Goal: Check status: Check status

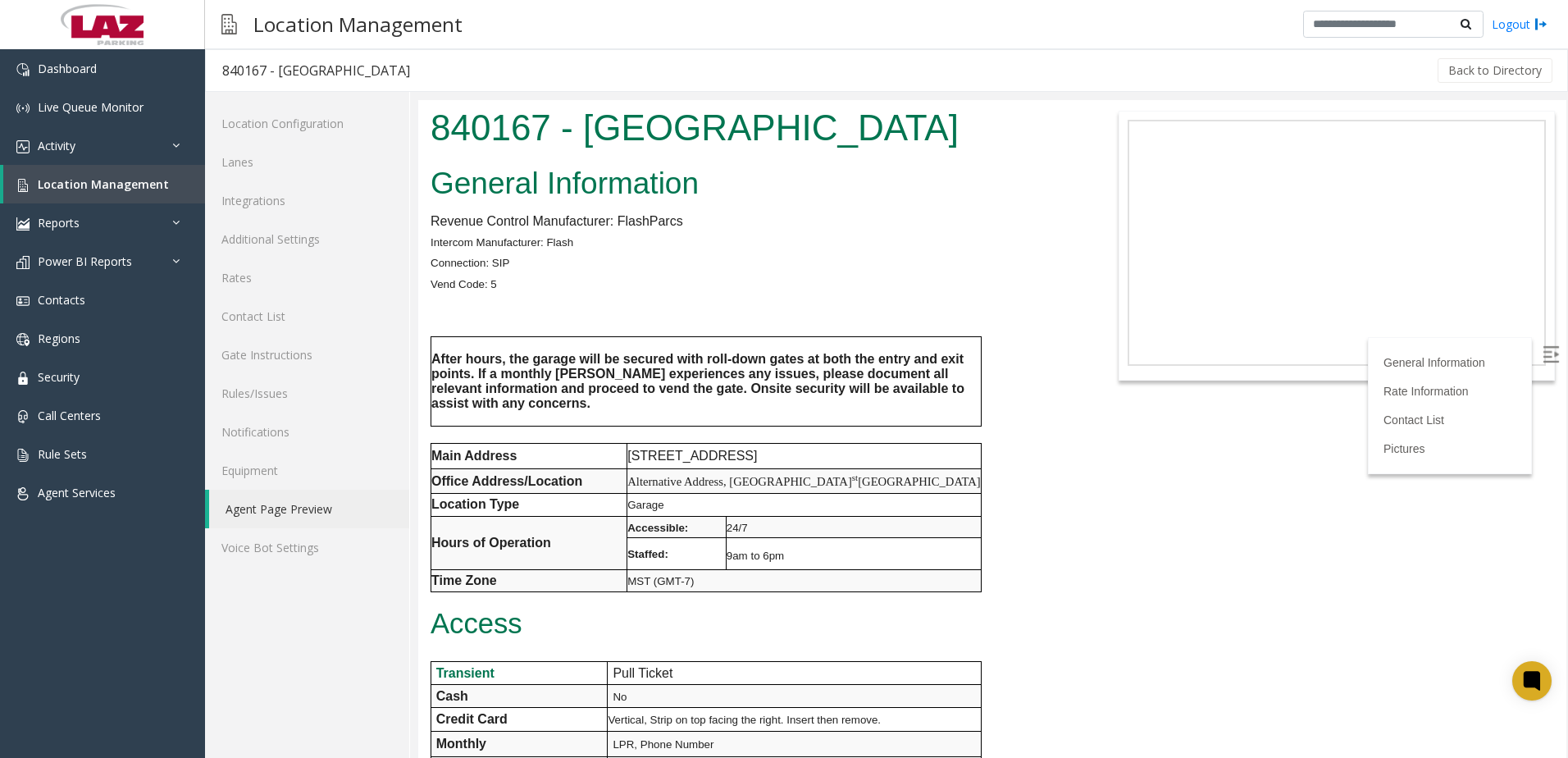
scroll to position [1641, 0]
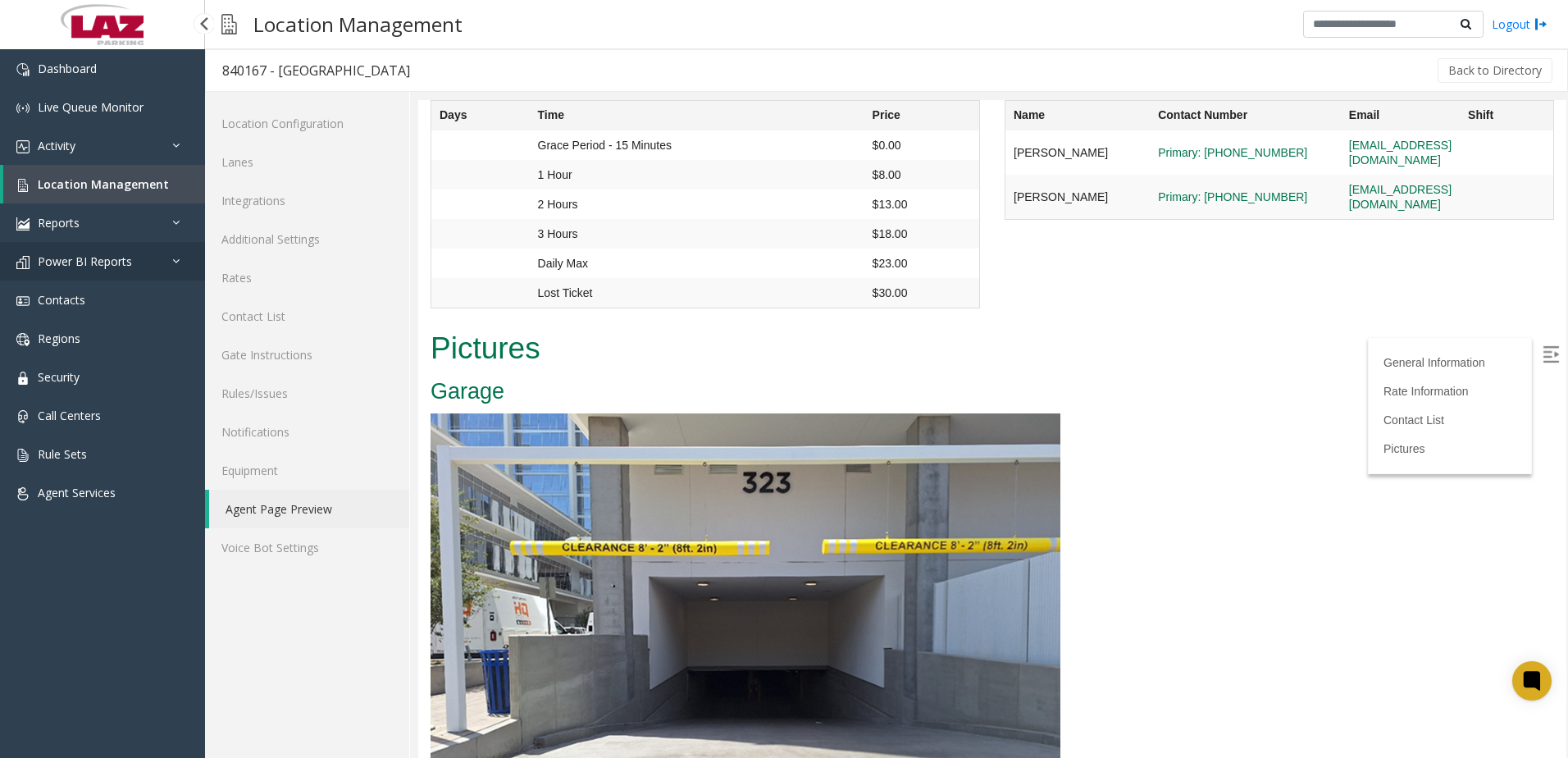
click at [90, 257] on span "Power BI Reports" at bounding box center [85, 261] width 95 height 15
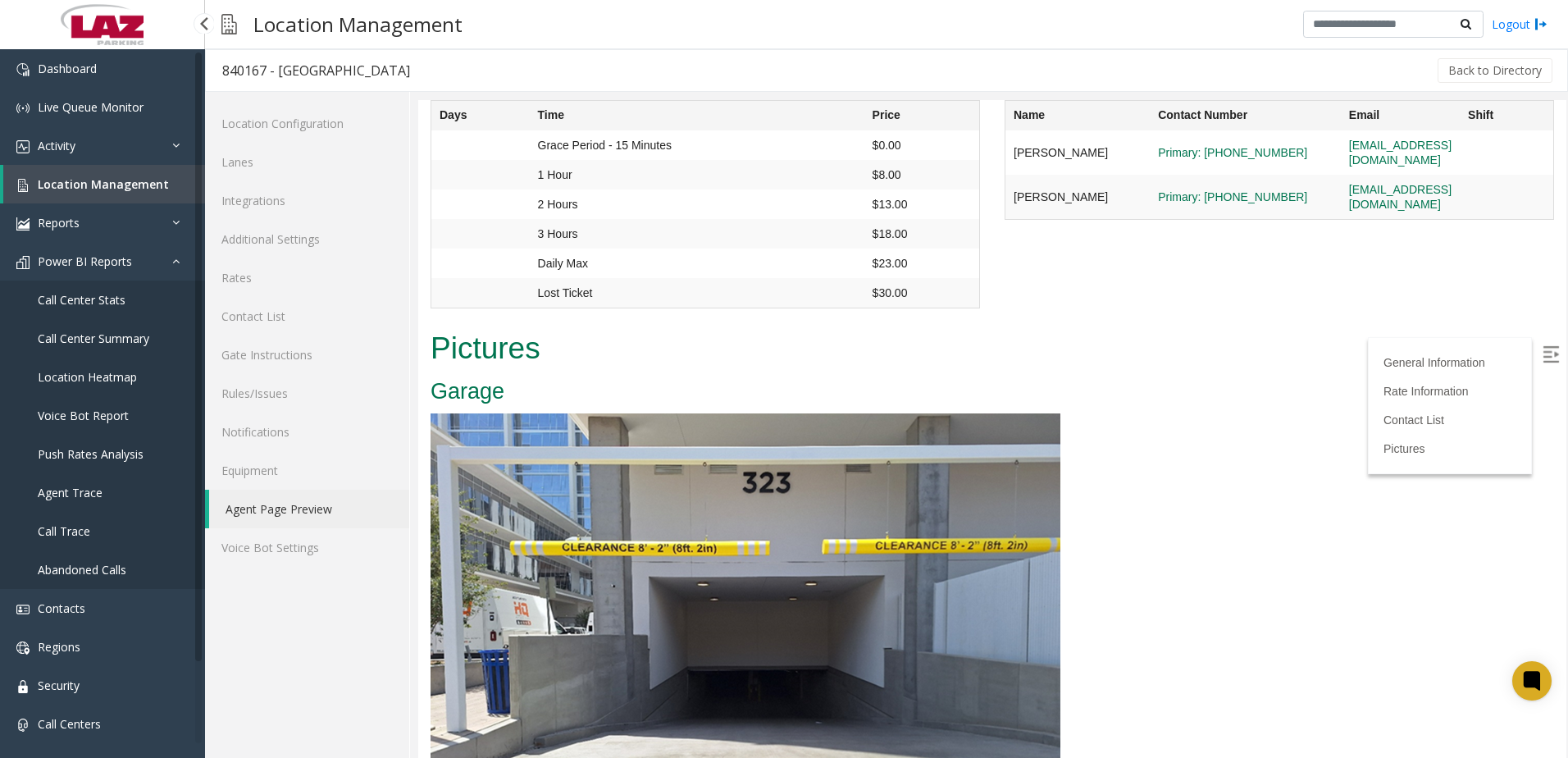
click at [111, 332] on link "Call Center Summary" at bounding box center [102, 338] width 205 height 39
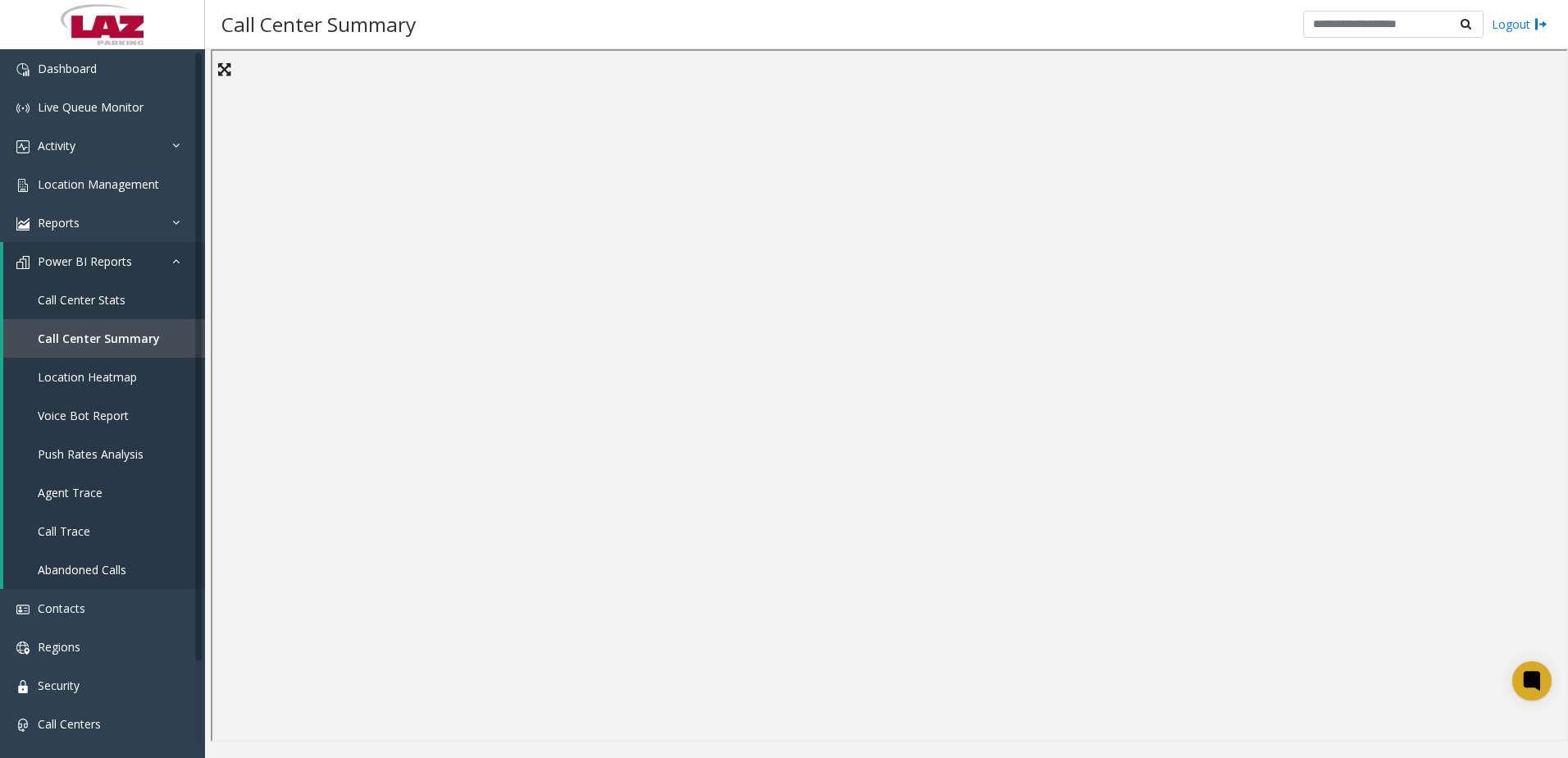
click at [622, 13] on div "Call Center Summary Logout" at bounding box center [886, 24] width 1363 height 49
click at [698, 35] on div "Call Center Summary Logout" at bounding box center [886, 24] width 1363 height 49
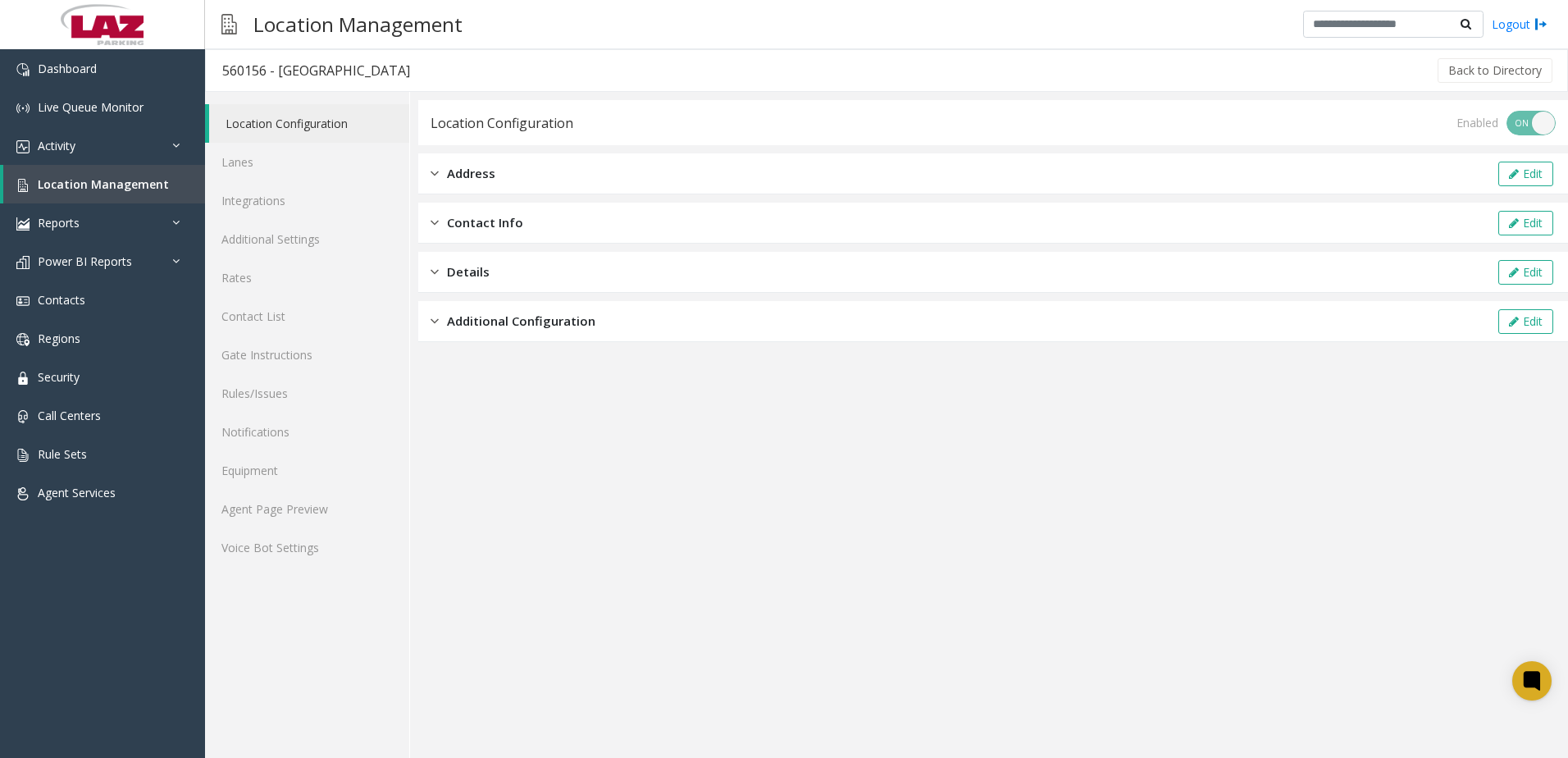
click at [565, 488] on app-location-configuration "Location Configuration Enabled ON OFF Address Edit Contact Info Edit Details Ed…" at bounding box center [993, 428] width 1149 height 657
click at [76, 146] on link "Activity" at bounding box center [102, 146] width 205 height 39
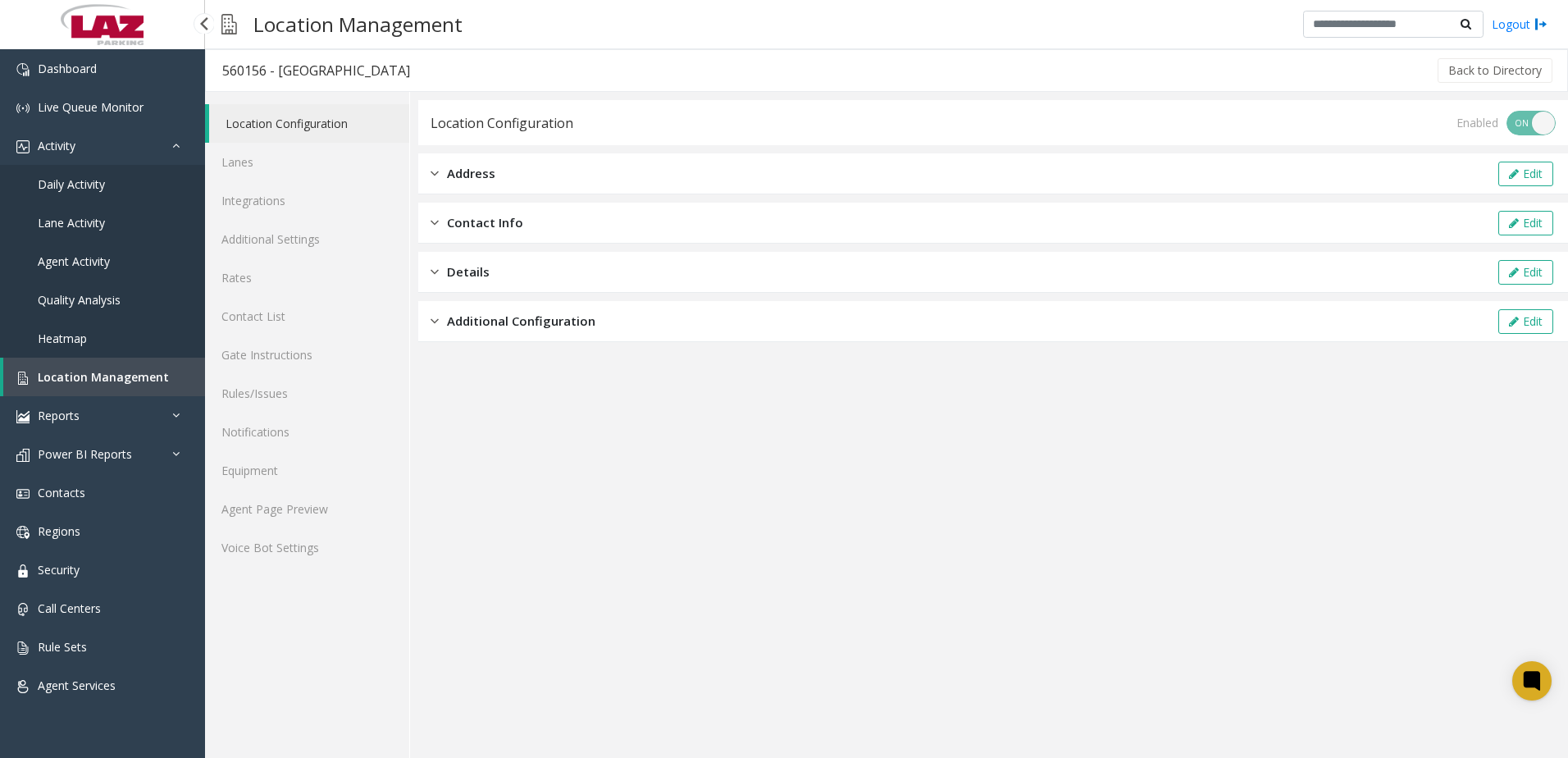
click at [89, 184] on span "Daily Activity" at bounding box center [72, 184] width 68 height 15
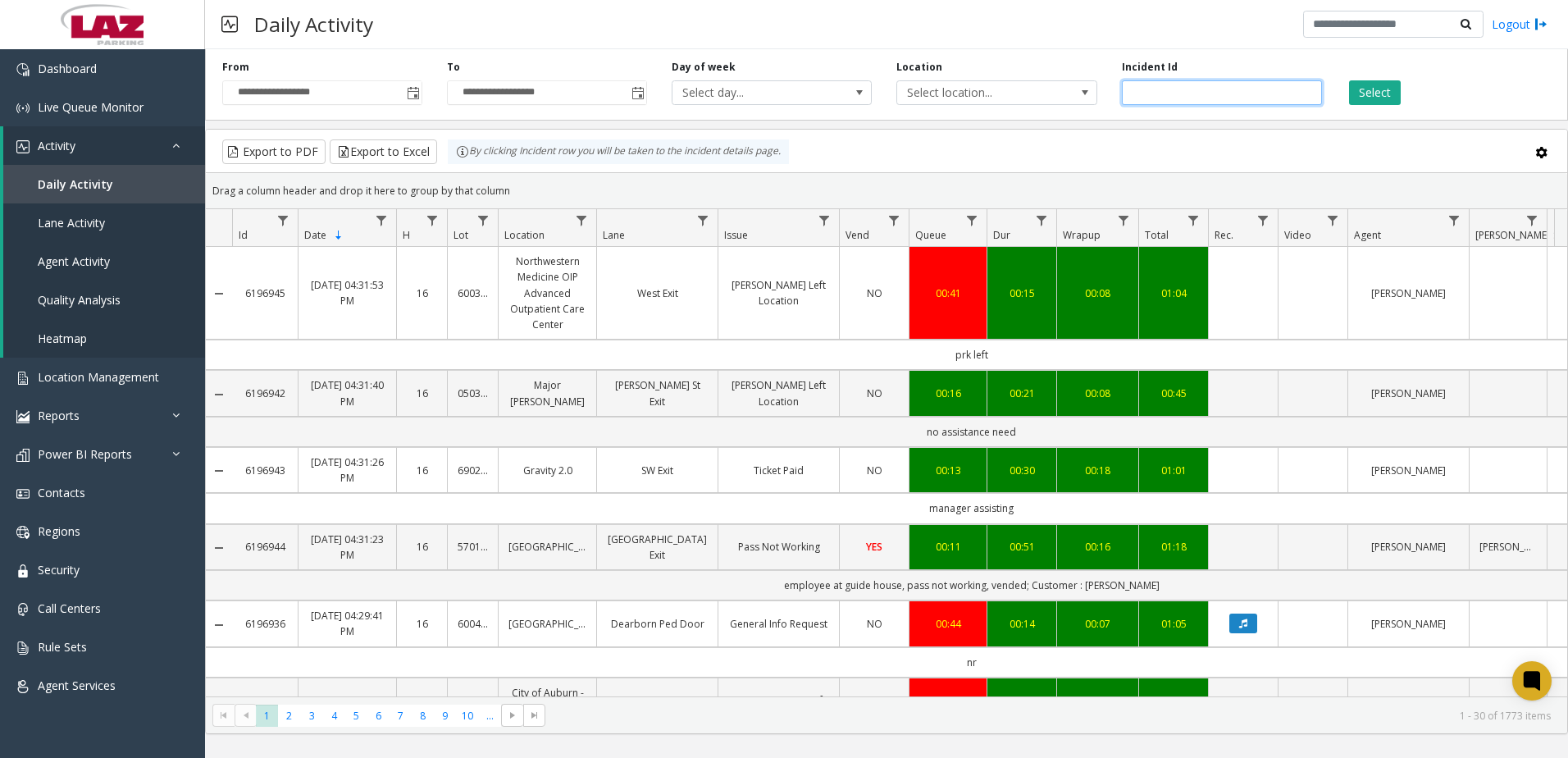
click at [1168, 90] on input "number" at bounding box center [1221, 92] width 200 height 24
type input "*******"
click at [1383, 86] on button "Select" at bounding box center [1374, 92] width 51 height 24
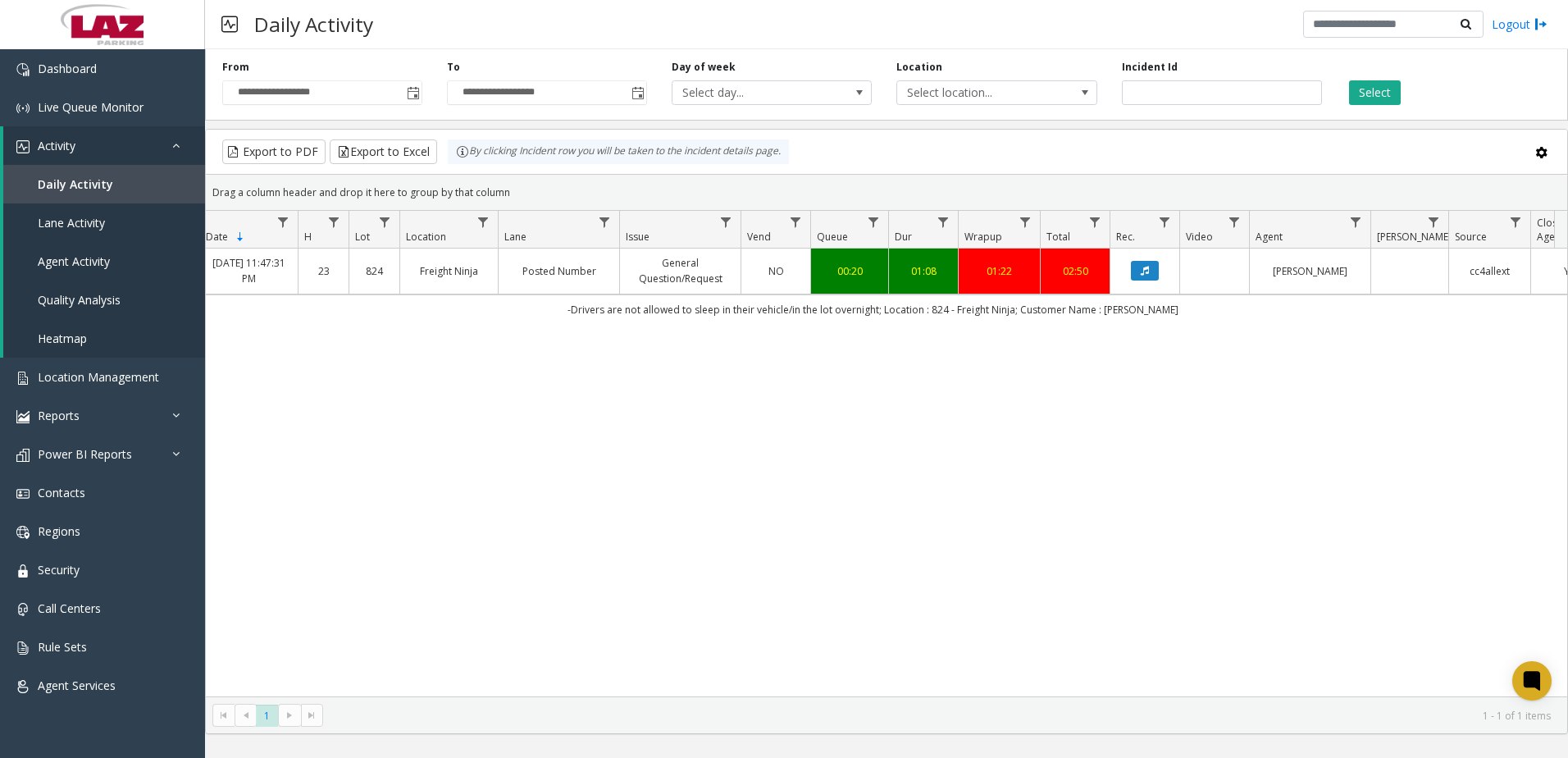
scroll to position [0, 63]
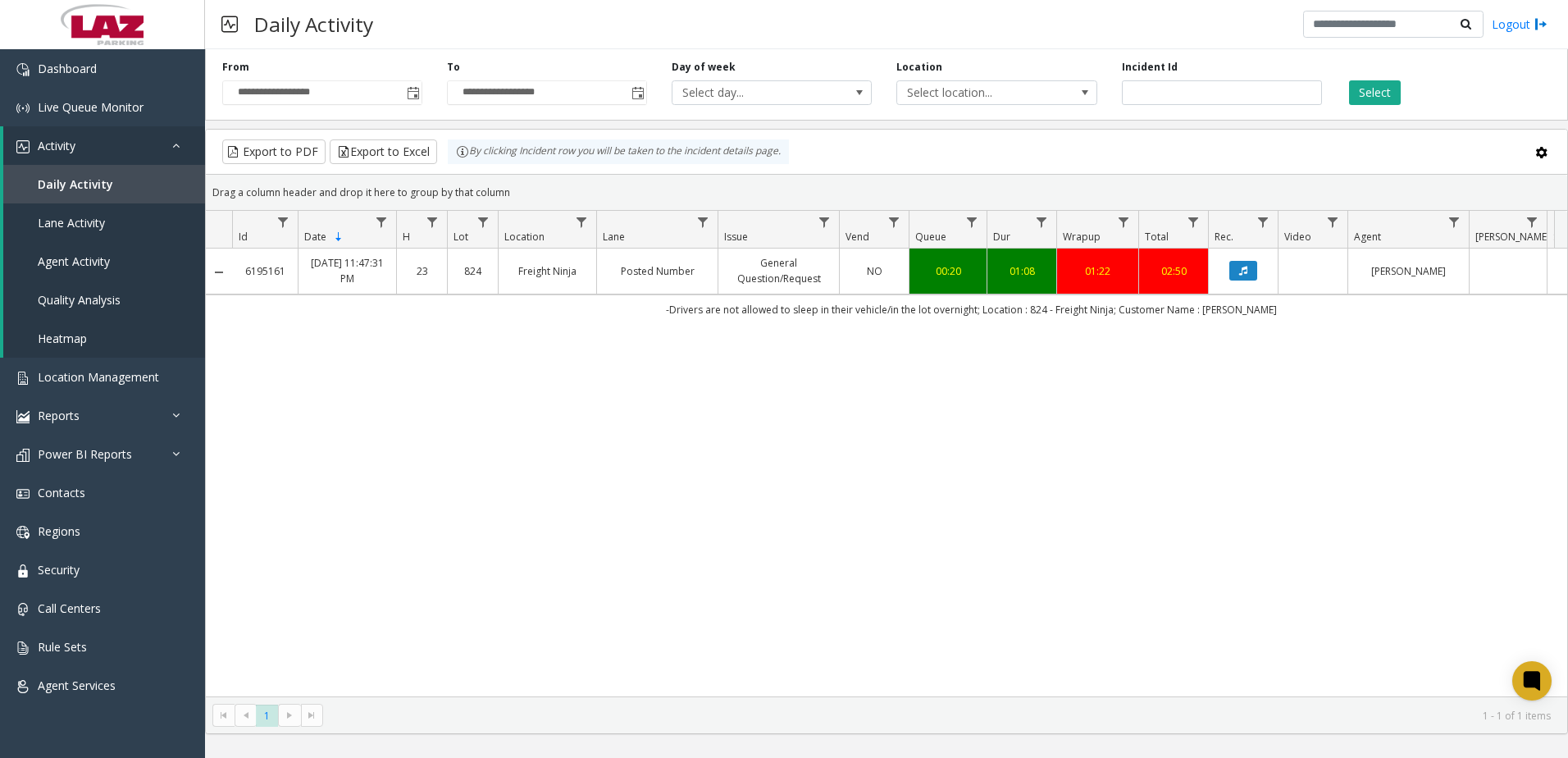
click at [726, 403] on div "6195161 Sep 30, 2025 11:47:31 PM 23 824 Freight Ninja Posted Number General Que…" at bounding box center [886, 472] width 1361 height 448
